Goal: Task Accomplishment & Management: Complete application form

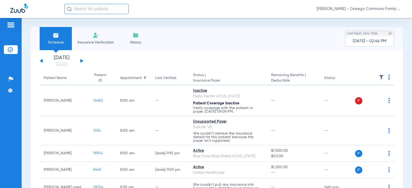
click at [97, 38] on img at bounding box center [96, 35] width 6 height 6
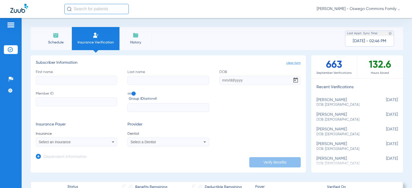
click at [97, 144] on div "Select an Insurance" at bounding box center [69, 142] width 61 height 4
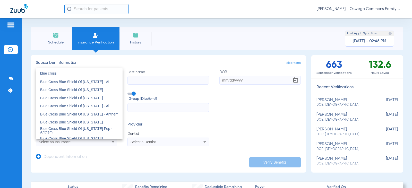
scroll to position [256, 0]
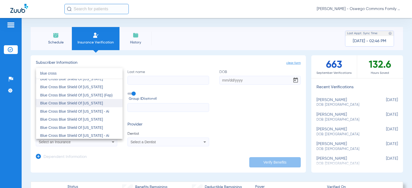
type input "blue cross"
click at [92, 103] on span "Blue Cross Blue Shield Of [US_STATE]" at bounding box center [71, 103] width 63 height 4
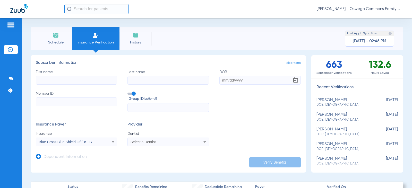
click at [65, 80] on input "First name" at bounding box center [76, 80] width 81 height 9
type input "[PERSON_NAME]"
click at [224, 80] on input "DOB" at bounding box center [259, 80] width 81 height 9
type input "[DATE]"
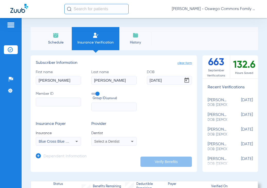
click at [56, 101] on input "Member ID" at bounding box center [58, 102] width 45 height 9
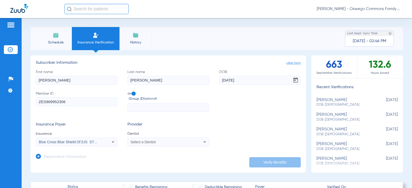
type input "ZES909952306"
click at [147, 142] on span "Select a Dentist" at bounding box center [143, 142] width 25 height 4
type input "ve"
click at [150, 135] on span "[PERSON_NAME]" at bounding box center [146, 135] width 30 height 4
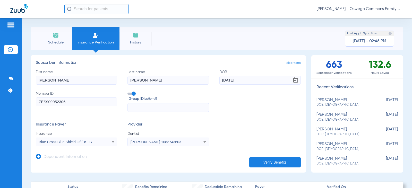
click at [261, 163] on button "Verify Benefits" at bounding box center [275, 162] width 52 height 10
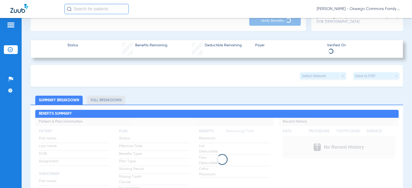
scroll to position [0, 0]
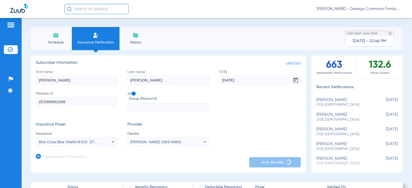
drag, startPoint x: 135, startPoint y: 39, endPoint x: 184, endPoint y: 22, distance: 52.5
click at [184, 22] on div "Schedule Insurance Verification History Last Appt. Sync Time: Today - 02:46 PM …" at bounding box center [217, 103] width 390 height 170
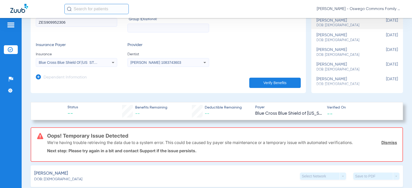
scroll to position [103, 0]
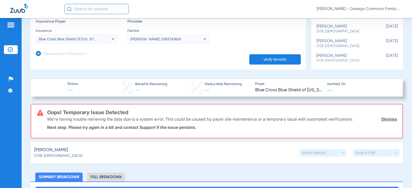
click at [268, 59] on button "Verify Benefits" at bounding box center [275, 59] width 52 height 10
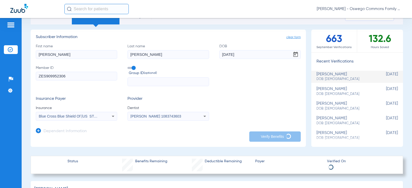
scroll to position [0, 0]
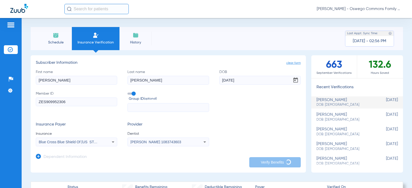
click at [339, 105] on span "DOB: [DEMOGRAPHIC_DATA]" at bounding box center [345, 105] width 56 height 5
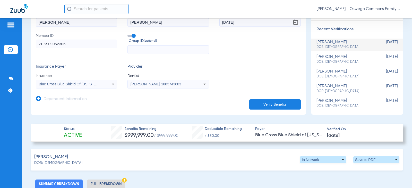
scroll to position [53, 0]
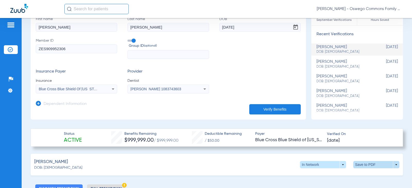
click at [376, 165] on span at bounding box center [376, 165] width 12 height 12
click at [341, 177] on button "insert_drive_file Save to PDF" at bounding box center [328, 174] width 39 height 10
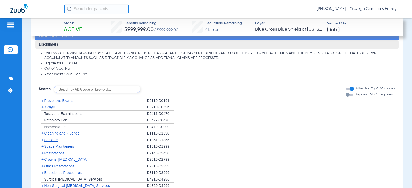
scroll to position [439, 0]
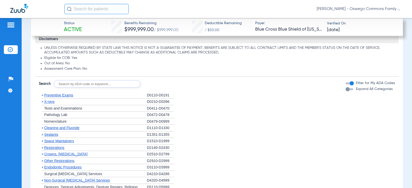
click at [44, 96] on span "+" at bounding box center [42, 95] width 2 height 4
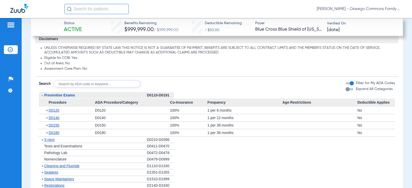
click at [346, 89] on div "button" at bounding box center [350, 89] width 8 height 2
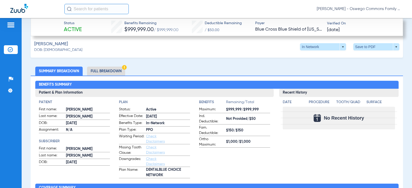
scroll to position [180, 0]
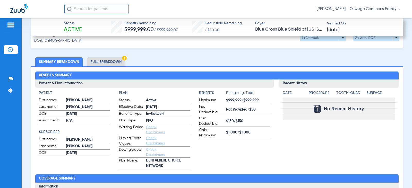
click at [99, 61] on li "Full Breakdown" at bounding box center [106, 61] width 38 height 9
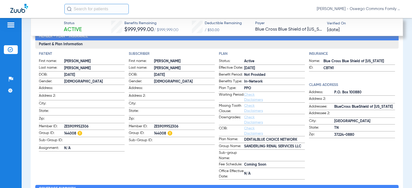
scroll to position [232, 0]
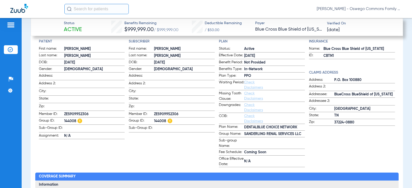
drag, startPoint x: 153, startPoint y: 119, endPoint x: 164, endPoint y: 121, distance: 11.4
click at [164, 121] on span "144008" at bounding box center [184, 121] width 61 height 6
copy span "144008"
drag, startPoint x: 88, startPoint y: 113, endPoint x: 64, endPoint y: 113, distance: 24.2
click at [64, 113] on span "ZES909952306" at bounding box center [94, 114] width 61 height 5
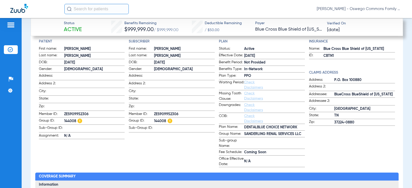
copy span "ZES909952306"
click at [124, 142] on div "Patient First name: DORIS Last name: JONES DOB: 03/31/1956 Gender: Female Addre…" at bounding box center [217, 103] width 356 height 129
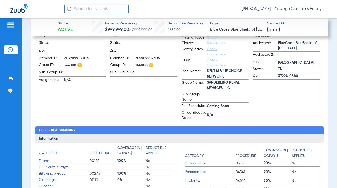
scroll to position [294, 0]
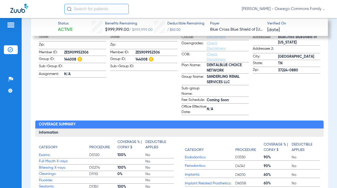
click at [263, 95] on div "Insurance Name: Blue Cross Blue Shield of Tennessee ID: CBTN1 Claims Address Ad…" at bounding box center [286, 46] width 67 height 138
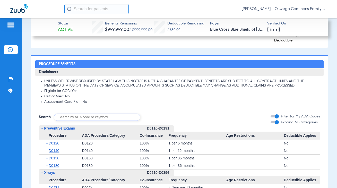
scroll to position [603, 0]
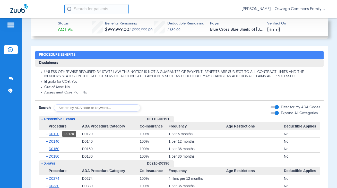
click at [57, 134] on span "D0120" at bounding box center [54, 134] width 11 height 4
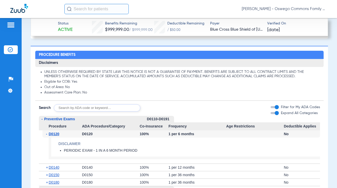
click at [57, 134] on span "D0120" at bounding box center [54, 134] width 11 height 4
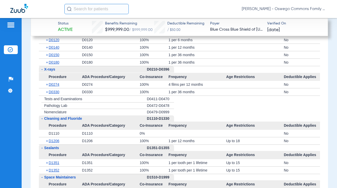
scroll to position [706, 0]
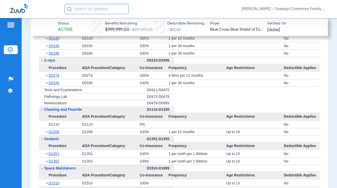
click at [249, 92] on li "+ Tests and Examinations D0411-D0470" at bounding box center [179, 90] width 281 height 7
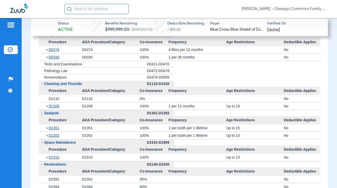
click at [244, 77] on li "+ Nomenclature D0479-D0999" at bounding box center [179, 77] width 281 height 6
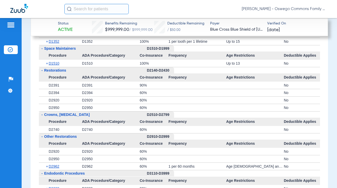
scroll to position [834, 0]
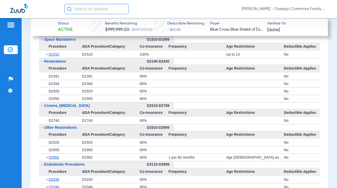
click at [229, 95] on div at bounding box center [255, 98] width 58 height 7
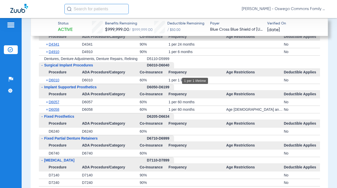
scroll to position [1015, 0]
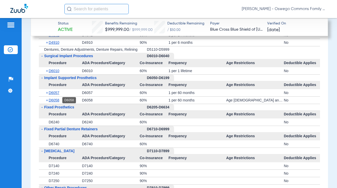
click at [56, 100] on span "D6058" at bounding box center [54, 100] width 11 height 4
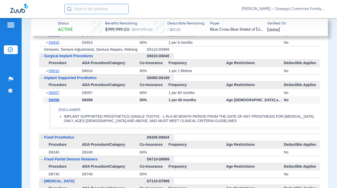
click at [97, 112] on h4 "Disclaimer" at bounding box center [189, 109] width 262 height 5
click at [55, 100] on span "D6058" at bounding box center [54, 100] width 11 height 4
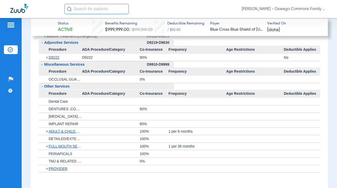
scroll to position [1221, 0]
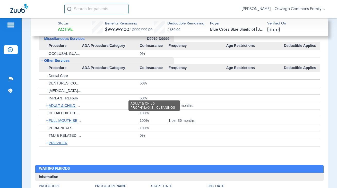
click at [68, 105] on span "ADULT & CHILD PROPHYLAXIS , CLEANINGS" at bounding box center [87, 106] width 77 height 4
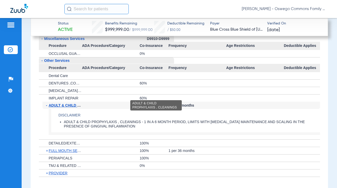
click at [71, 106] on span "ADULT & CHILD PROPHYLAXIS , CLEANINGS" at bounding box center [88, 105] width 79 height 4
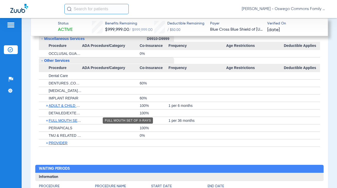
click at [67, 120] on span "FULL MOUTH SET OF X-RAYS" at bounding box center [74, 120] width 51 height 4
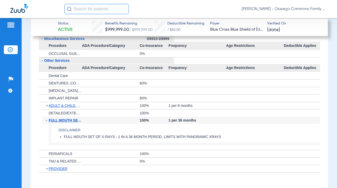
click at [67, 120] on span "FULL MOUTH SET OF X-RAYS" at bounding box center [75, 120] width 52 height 4
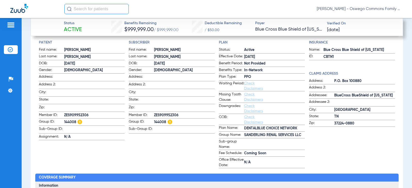
scroll to position [255, 0]
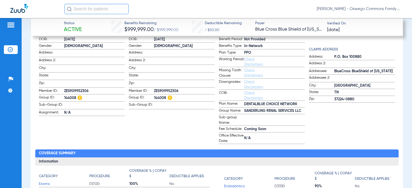
click at [168, 134] on app-subscriber-information "Subscriber First name: DORIS Last name: JONES DOB: 03/31/1956 Gender: Female Ad…" at bounding box center [172, 80] width 86 height 129
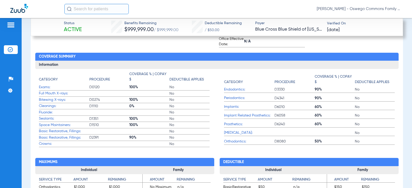
scroll to position [384, 0]
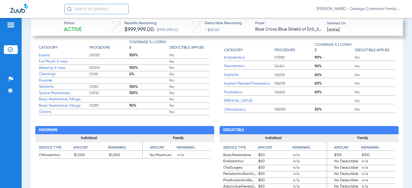
click at [227, 110] on span "Orthodontics:" at bounding box center [249, 109] width 50 height 5
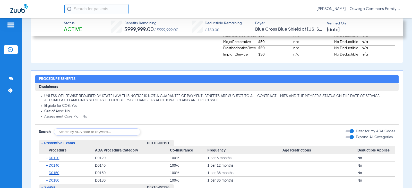
scroll to position [564, 0]
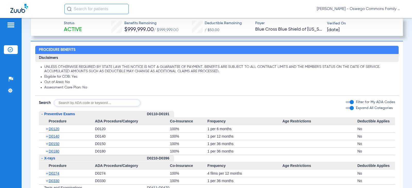
click at [115, 102] on input "text" at bounding box center [97, 102] width 87 height 7
type input "8090"
click button "Search" at bounding box center [159, 102] width 20 height 7
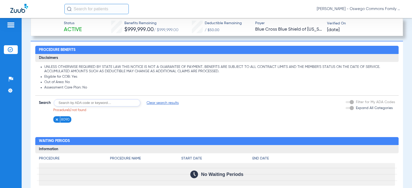
click at [74, 103] on input "text" at bounding box center [97, 102] width 87 height 7
type input "Ortho"
click button "Search" at bounding box center [159, 102] width 20 height 7
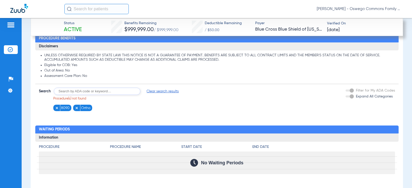
scroll to position [575, 0]
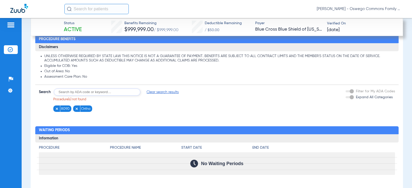
click at [57, 107] on img at bounding box center [57, 109] width 4 height 4
click at [57, 108] on img at bounding box center [57, 109] width 4 height 4
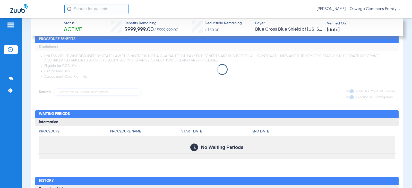
click at [64, 91] on app-loading-indicator at bounding box center [216, 69] width 363 height 53
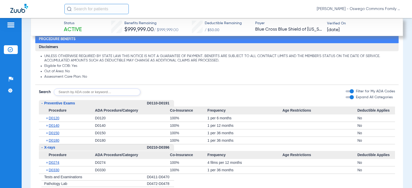
click at [65, 92] on input "text" at bounding box center [97, 92] width 87 height 7
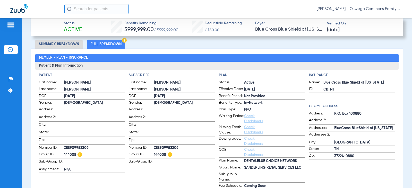
scroll to position [206, 0]
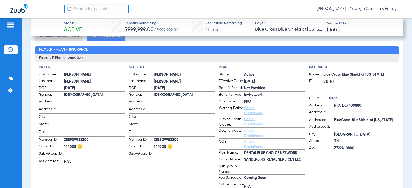
click at [183, 165] on app-subscriber-information "Subscriber First name: DORIS Last name: JONES DOB: 03/31/1956 Gender: Female Ad…" at bounding box center [172, 129] width 86 height 129
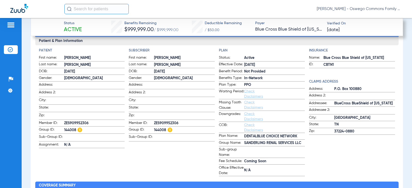
scroll to position [232, 0]
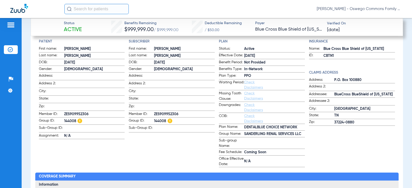
click at [246, 97] on link "Check Disclaimers" at bounding box center [253, 96] width 19 height 9
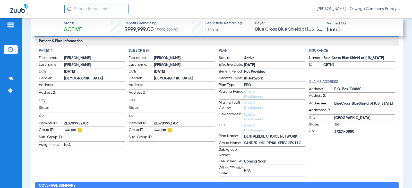
scroll to position [223, 0]
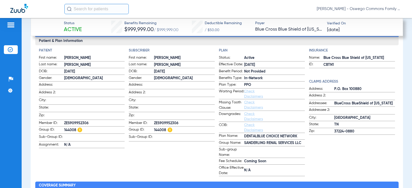
click at [246, 126] on link "Check Disclaimers" at bounding box center [253, 127] width 19 height 9
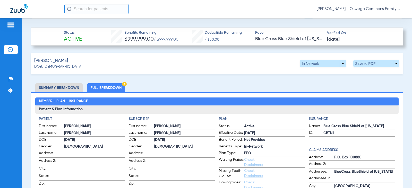
scroll to position [155, 0]
click at [49, 87] on li "Summary Breakdown" at bounding box center [58, 87] width 47 height 9
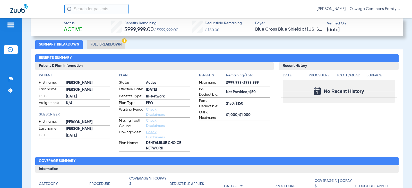
scroll to position [206, 0]
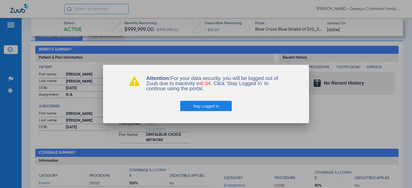
click at [206, 107] on button "Stay Logged In" at bounding box center [206, 106] width 52 height 10
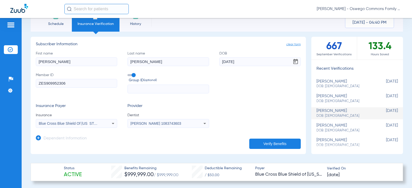
scroll to position [0, 0]
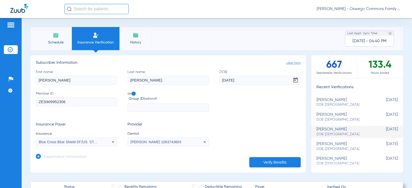
click at [88, 31] on li "Insurance Verification" at bounding box center [96, 38] width 48 height 23
click at [286, 64] on span "clear form" at bounding box center [293, 63] width 14 height 5
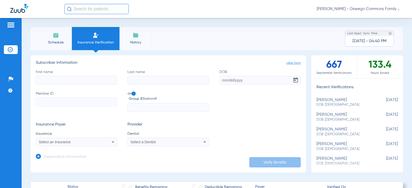
click at [71, 82] on input "First name" at bounding box center [76, 80] width 81 height 9
type input "Linda"
type input "Robinson"
click at [73, 102] on input "Member ID" at bounding box center [76, 102] width 81 height 9
paste input "995523649"
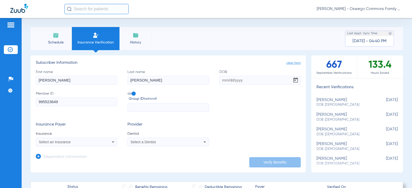
type input "995523649"
click at [219, 79] on input "DOB" at bounding box center [259, 80] width 81 height 9
type input "10/20/1959"
click at [222, 97] on div "First name Linda Last name Robinson DOB 10/20/1959 Member ID 995523649 Group ID…" at bounding box center [168, 91] width 265 height 43
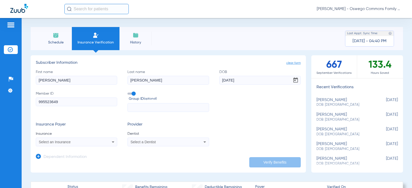
click at [78, 146] on mat-select "Select an Insurance" at bounding box center [76, 142] width 81 height 9
click at [110, 144] on icon at bounding box center [113, 142] width 6 height 6
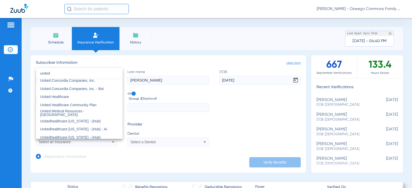
scroll to position [26, 0]
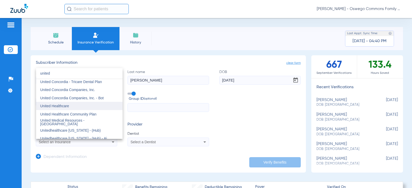
type input "united"
click at [61, 105] on span "United Healthcare" at bounding box center [54, 106] width 29 height 4
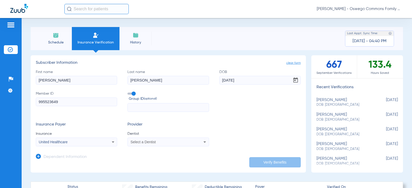
click at [197, 141] on div "Select a Dentist" at bounding box center [168, 142] width 81 height 6
type input "ve"
click at [165, 135] on span "Venu Maturi 1083743603" at bounding box center [156, 135] width 50 height 4
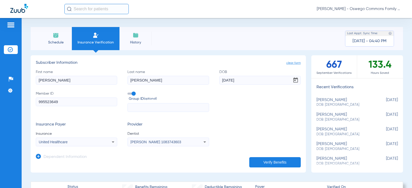
click at [265, 161] on button "Verify Benefits" at bounding box center [275, 162] width 52 height 10
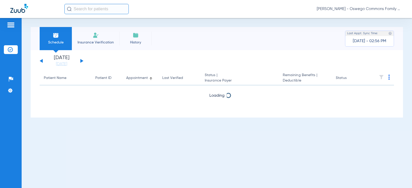
click at [89, 36] on li "Insurance Verification" at bounding box center [96, 38] width 48 height 23
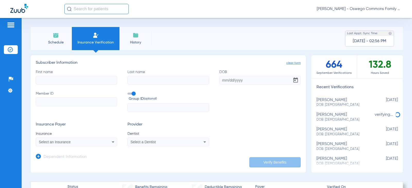
click at [74, 77] on input "First name" at bounding box center [76, 80] width 81 height 9
type input "[PERSON_NAME]"
drag, startPoint x: 21, startPoint y: 174, endPoint x: 47, endPoint y: 162, distance: 28.7
click at [21, 174] on div "Patients Insurance Verification Setup Help Center Settings" at bounding box center [11, 112] width 22 height 188
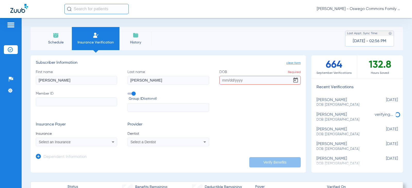
click at [220, 82] on input "DOB Required" at bounding box center [259, 80] width 81 height 9
type input "[DATE]"
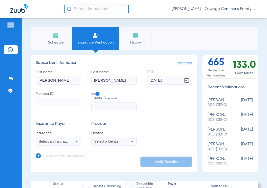
click at [47, 101] on input "Member ID" at bounding box center [58, 102] width 45 height 9
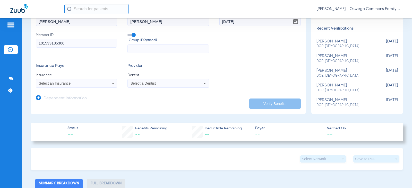
scroll to position [77, 0]
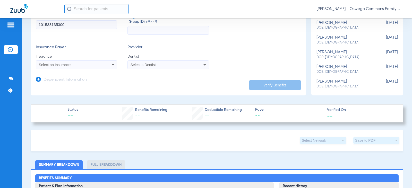
type input "101533135300"
click at [105, 61] on mat-select "Select an Insurance" at bounding box center [76, 65] width 81 height 9
click at [107, 64] on div "Select an Insurance" at bounding box center [76, 65] width 81 height 6
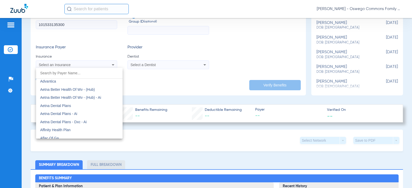
scroll to position [26, 0]
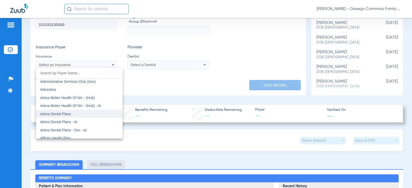
click at [80, 112] on mat-option "Aetna Dental Plans" at bounding box center [79, 114] width 87 height 8
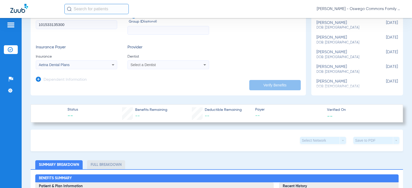
click at [133, 67] on div "Select a Dentist" at bounding box center [168, 65] width 81 height 6
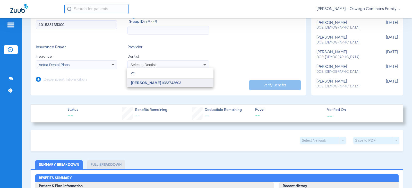
type input "ve"
click at [143, 83] on span "[PERSON_NAME]" at bounding box center [146, 83] width 30 height 4
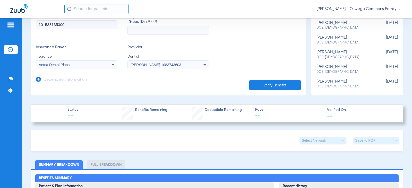
click at [261, 84] on button "Verify Benefits" at bounding box center [275, 85] width 52 height 10
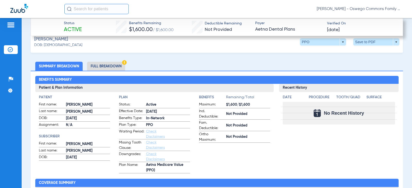
scroll to position [103, 0]
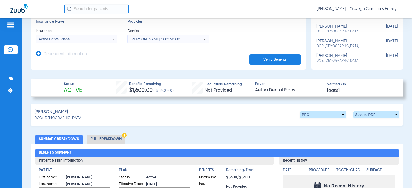
click at [107, 139] on li "Full Breakdown" at bounding box center [106, 139] width 38 height 9
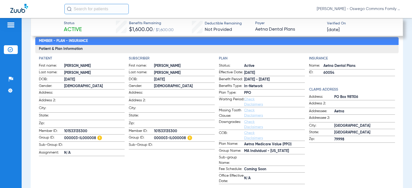
scroll to position [232, 0]
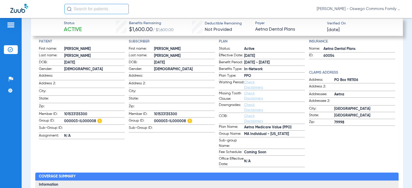
drag, startPoint x: 184, startPoint y: 120, endPoint x: 153, endPoint y: 119, distance: 30.7
click at [154, 119] on span "000003-IL000008" at bounding box center [184, 121] width 61 height 6
copy span "000003-IL000008"
click at [342, 150] on div "Insurance Name: Aetna Dental Plans ID: 60054 Claims Address Address: [GEOGRAPHI…" at bounding box center [352, 103] width 86 height 129
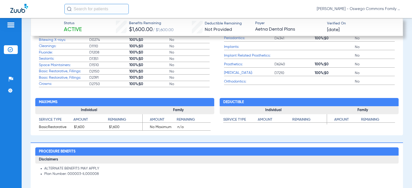
scroll to position [412, 0]
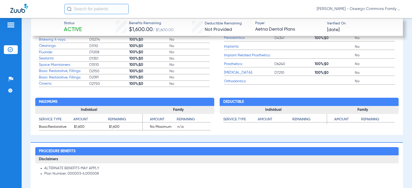
click at [220, 160] on h3 "Disclaimers" at bounding box center [216, 160] width 363 height 8
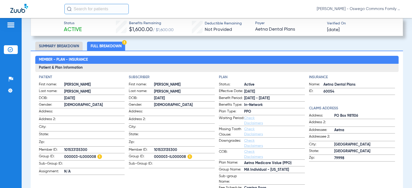
scroll to position [206, 0]
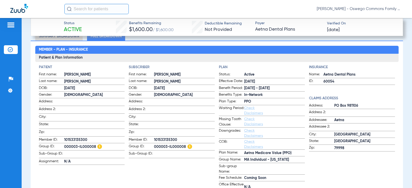
drag, startPoint x: 174, startPoint y: 139, endPoint x: 154, endPoint y: 137, distance: 20.4
click at [154, 138] on span "101533135300" at bounding box center [184, 140] width 61 height 5
copy span "101533135300"
click at [403, 121] on div "Schedule Insurance Verification History Last Appt. Sync Time: [DATE] - 03:20 PM…" at bounding box center [217, 103] width 390 height 170
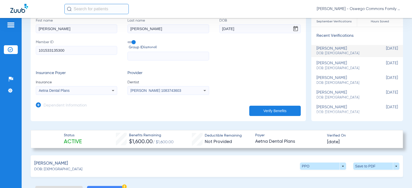
scroll to position [77, 0]
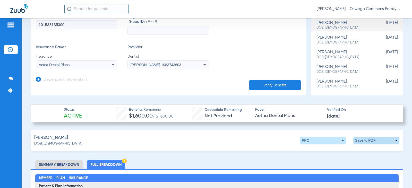
click at [394, 139] on span at bounding box center [376, 140] width 46 height 7
click at [340, 151] on span "Save to PDF" at bounding box center [334, 151] width 20 height 4
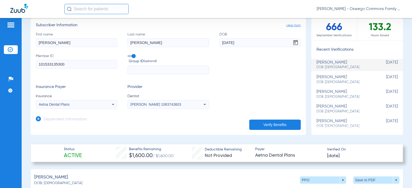
scroll to position [103, 0]
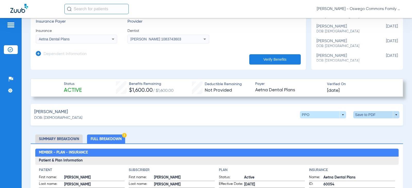
click at [365, 115] on span at bounding box center [376, 114] width 46 height 7
click at [199, 135] on div at bounding box center [206, 94] width 412 height 188
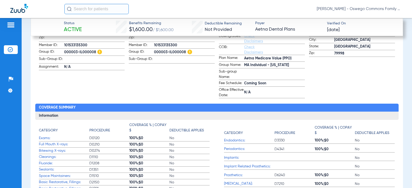
scroll to position [309, 0]
